Goal: Transaction & Acquisition: Subscribe to service/newsletter

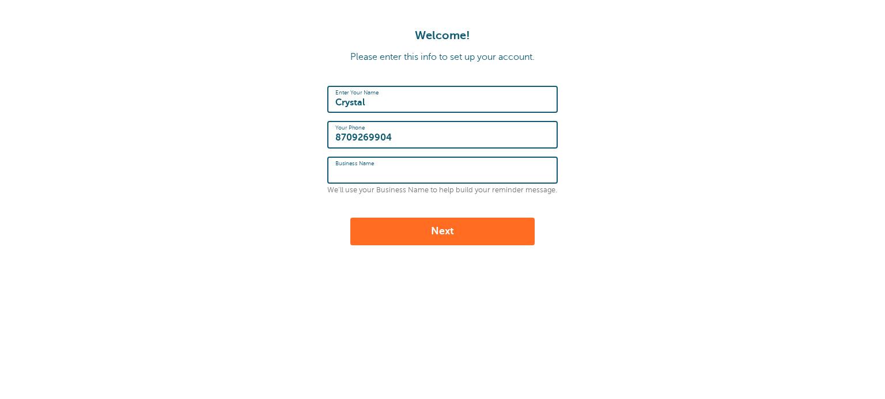
drag, startPoint x: 0, startPoint y: 0, endPoint x: 425, endPoint y: 172, distance: 458.7
click at [425, 172] on input "Business Name" at bounding box center [442, 170] width 214 height 25
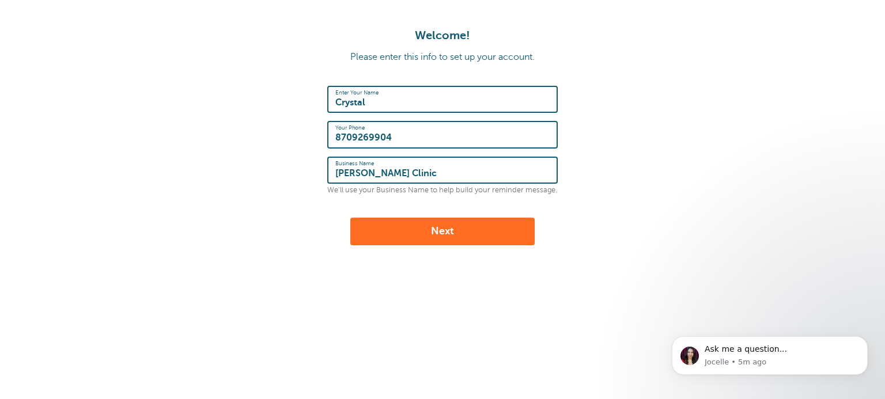
type input "Harrah Clinic"
click at [422, 229] on button "Next" at bounding box center [442, 232] width 184 height 28
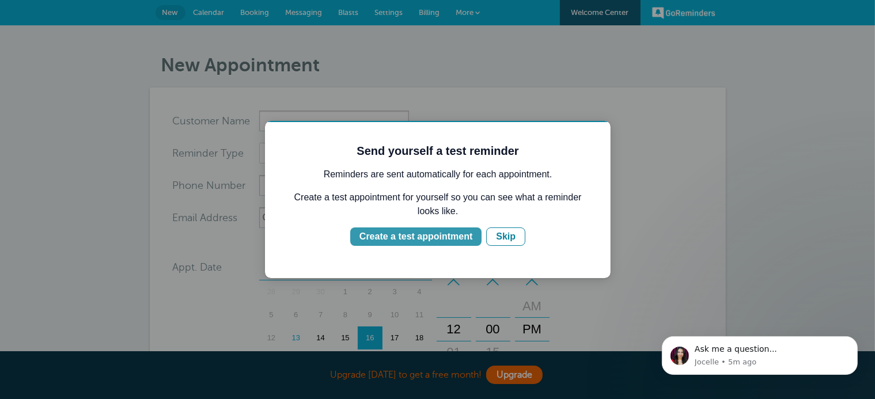
click at [417, 233] on div "Create a test appointment" at bounding box center [415, 236] width 113 height 14
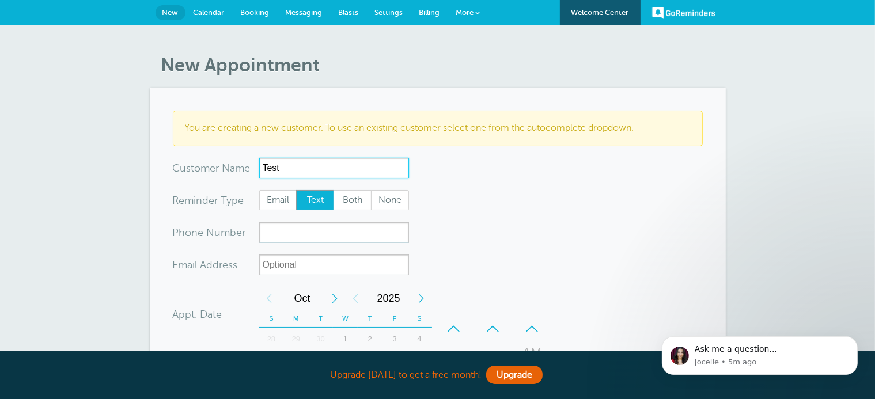
scroll to position [61, 0]
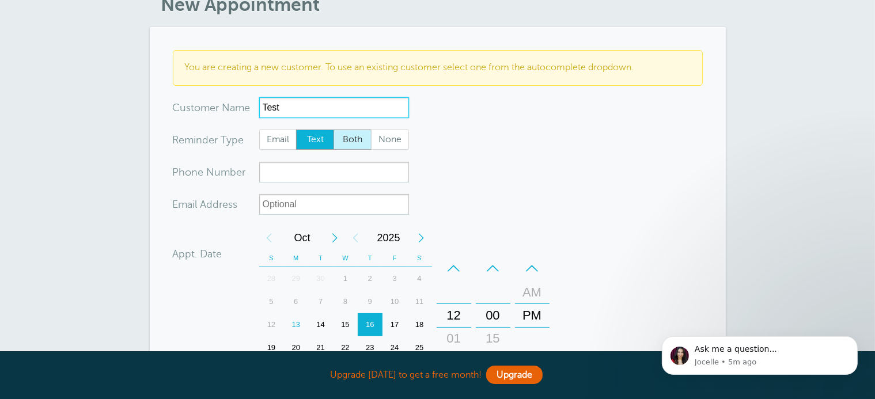
type input "Test"
drag, startPoint x: 354, startPoint y: 140, endPoint x: 343, endPoint y: 154, distance: 17.6
click at [354, 140] on span "Both" at bounding box center [352, 140] width 37 height 20
click at [334, 130] on input "Both" at bounding box center [333, 129] width 1 height 1
radio input "true"
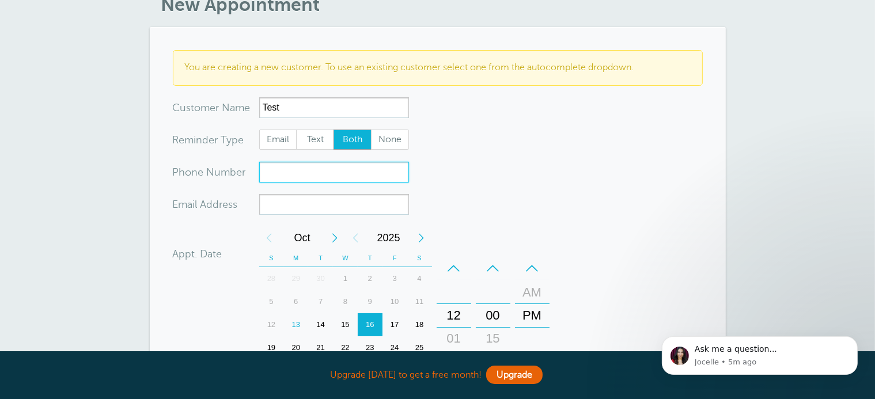
click at [334, 170] on input "xxx-no-autofill" at bounding box center [334, 172] width 150 height 21
type input "8709269904"
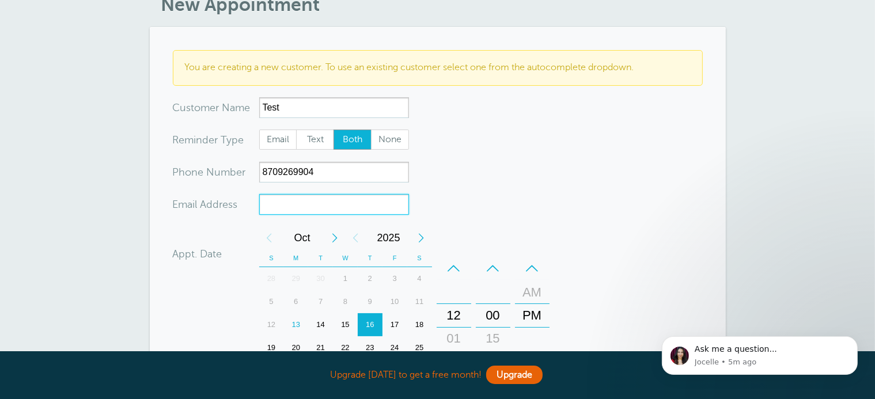
click at [322, 206] on input "xx-no-autofill" at bounding box center [334, 204] width 150 height 21
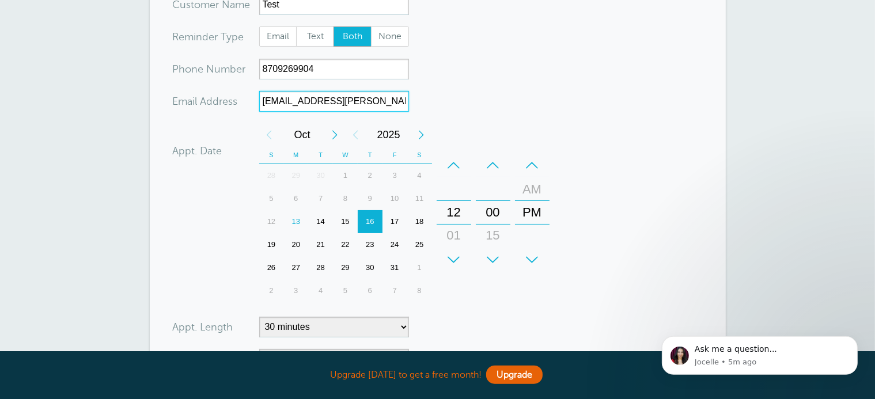
scroll to position [182, 0]
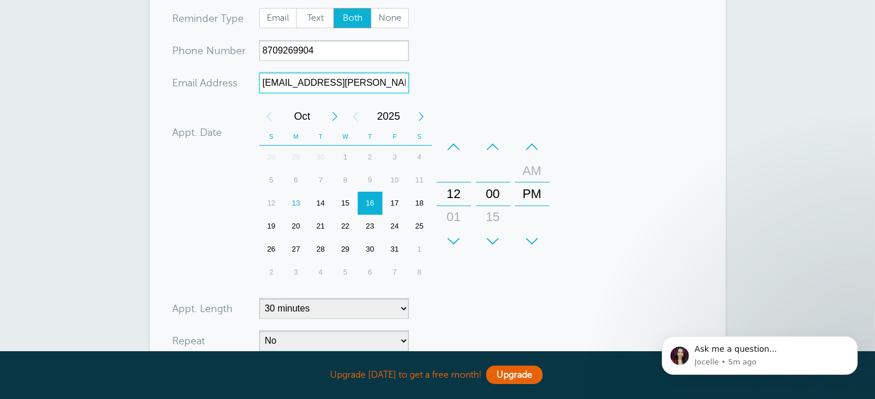
click at [296, 202] on div "13" at bounding box center [296, 203] width 25 height 23
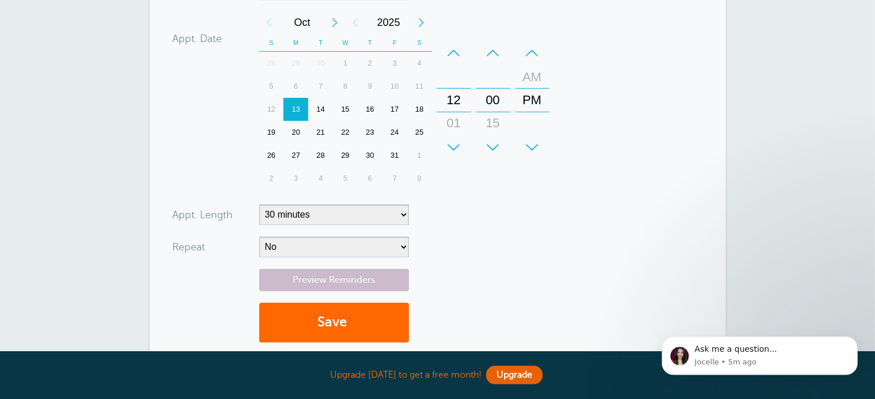
scroll to position [365, 0]
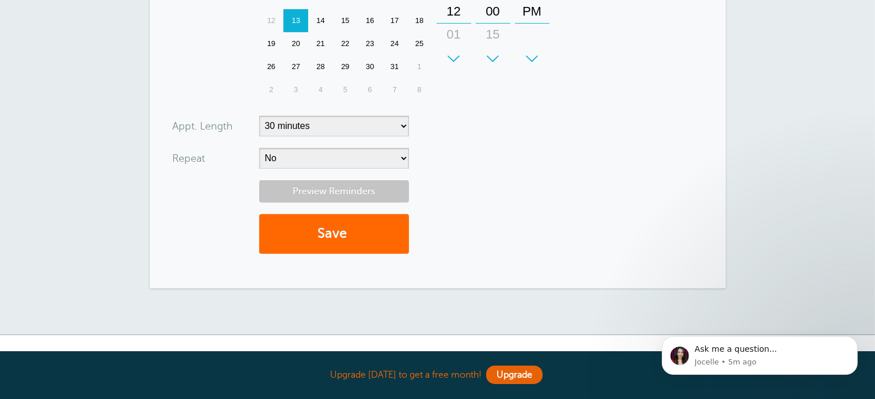
type input "crystal@harrah.com"
click at [347, 191] on link "Preview Reminders" at bounding box center [334, 191] width 150 height 22
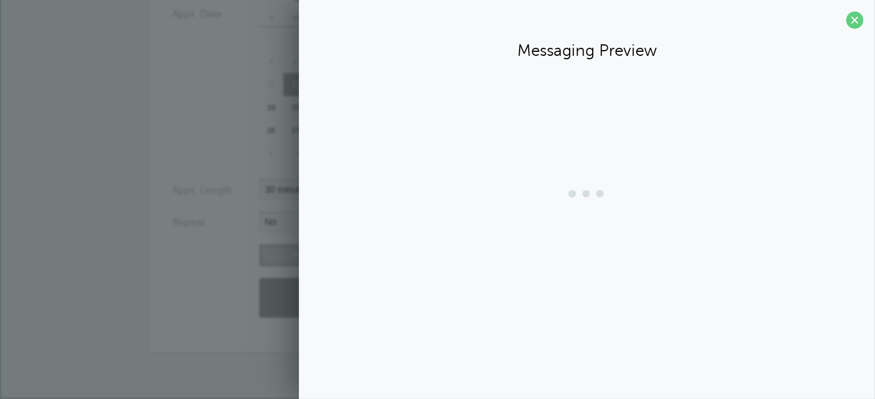
scroll to position [300, 0]
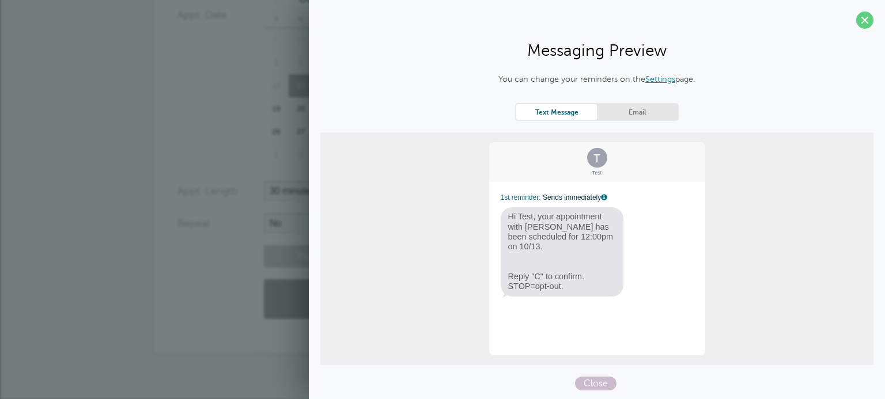
click at [645, 109] on link "Email" at bounding box center [637, 112] width 81 height 16
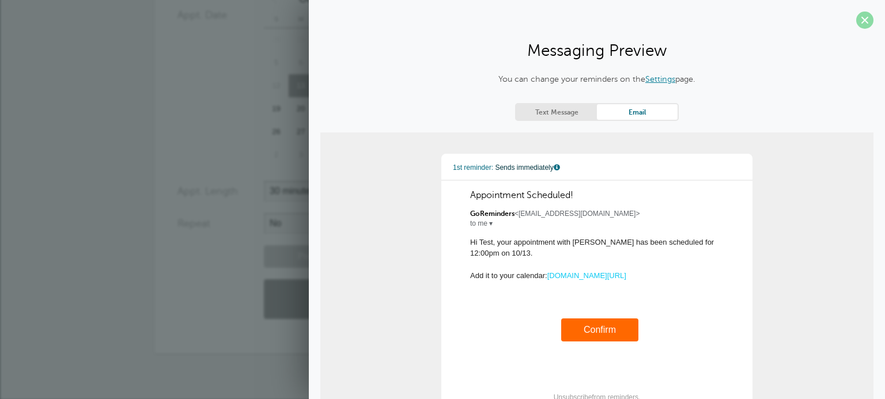
click at [856, 18] on span at bounding box center [864, 20] width 17 height 17
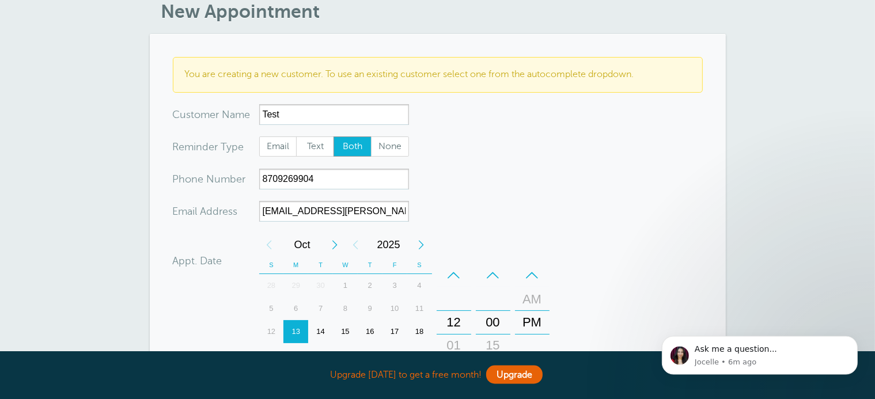
scroll to position [0, 0]
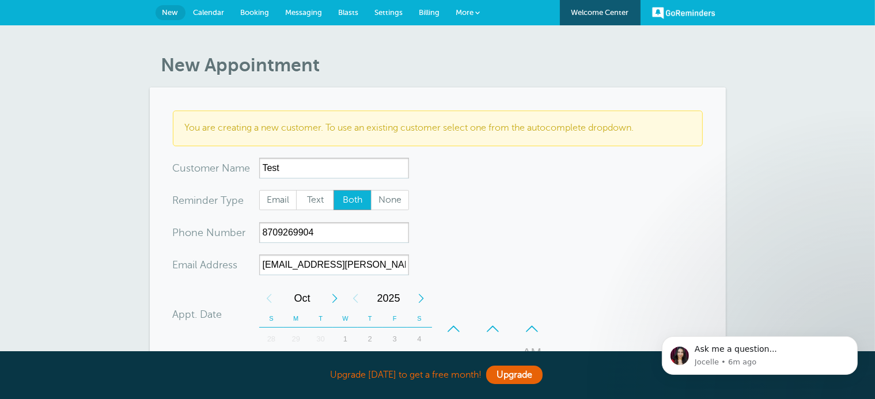
click at [204, 8] on link "Calendar" at bounding box center [209, 12] width 47 height 25
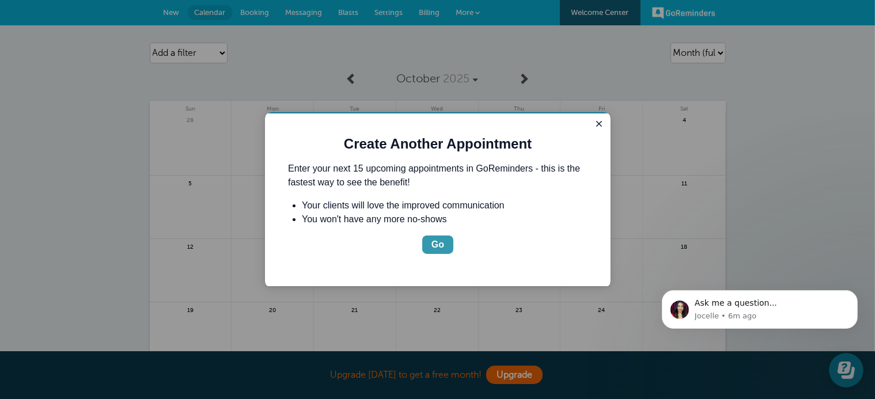
click at [437, 246] on div "Go" at bounding box center [437, 244] width 13 height 14
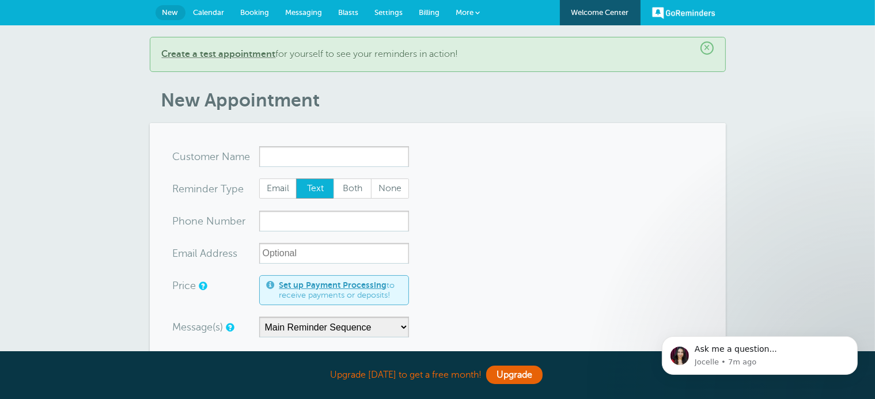
click at [430, 16] on span "Billing" at bounding box center [430, 12] width 21 height 9
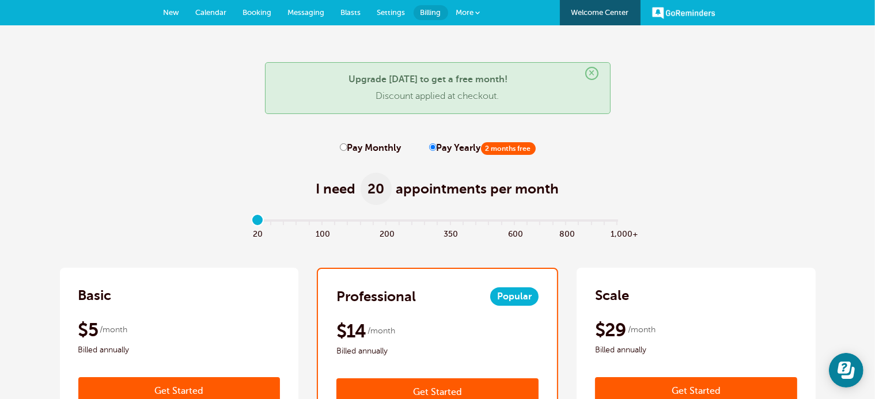
click at [342, 149] on input "Pay Monthly" at bounding box center [343, 146] width 7 height 7
radio input "true"
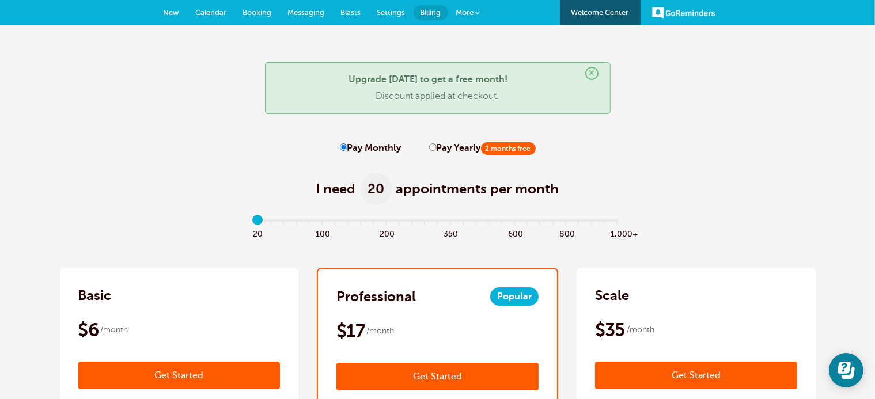
click at [429, 147] on input "Pay Yearly 2 months free" at bounding box center [432, 146] width 7 height 7
radio input "true"
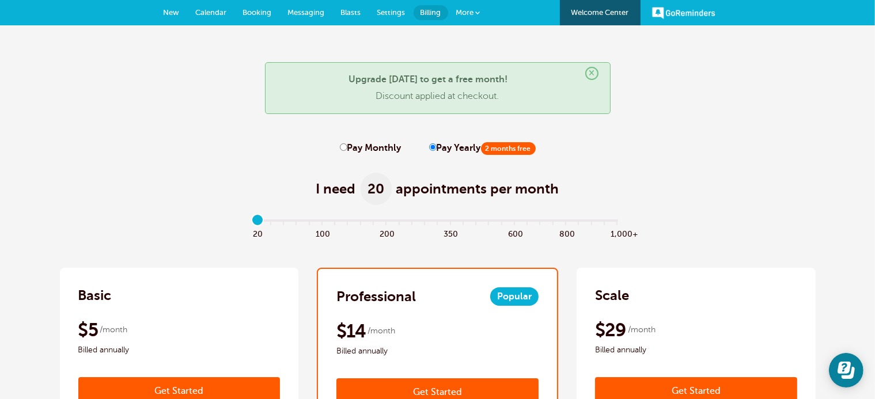
click at [342, 148] on input "Pay Monthly" at bounding box center [343, 146] width 7 height 7
radio input "true"
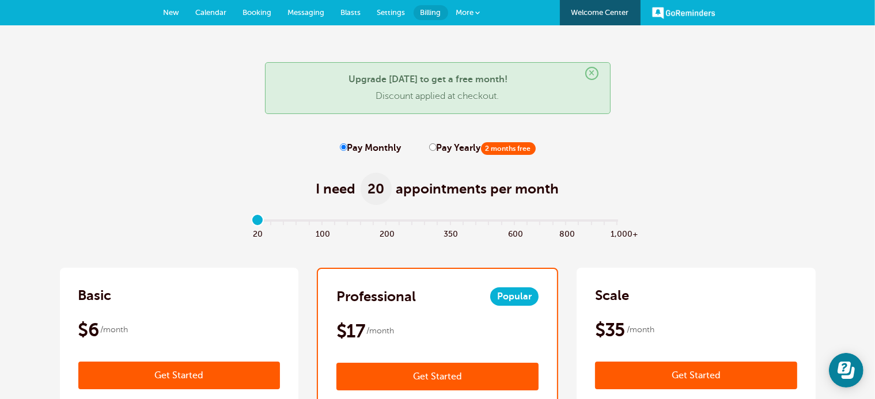
click at [479, 10] on span at bounding box center [478, 12] width 5 height 5
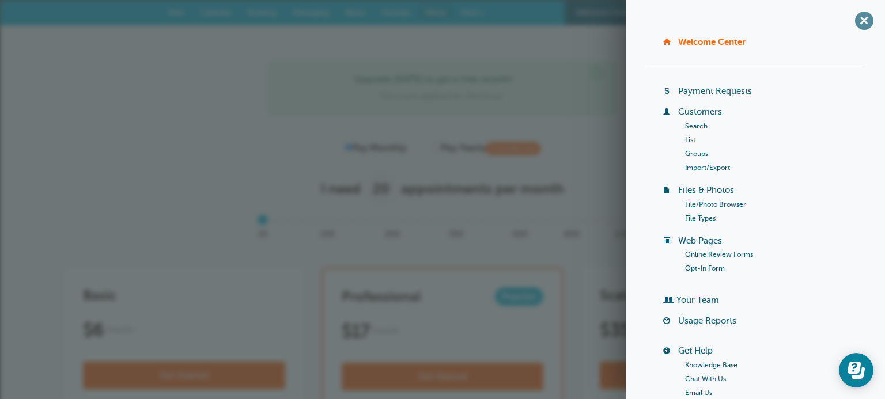
click at [852, 16] on span "+" at bounding box center [864, 20] width 26 height 26
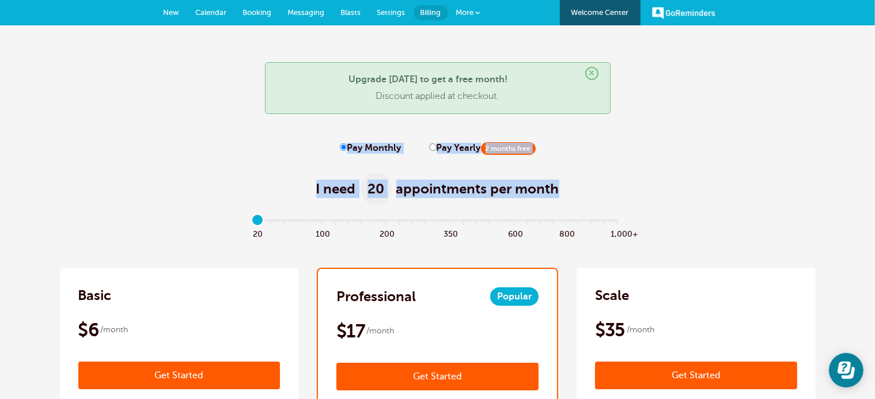
drag, startPoint x: 700, startPoint y: 103, endPoint x: 853, endPoint y: 181, distance: 171.4
